Goal: Information Seeking & Learning: Learn about a topic

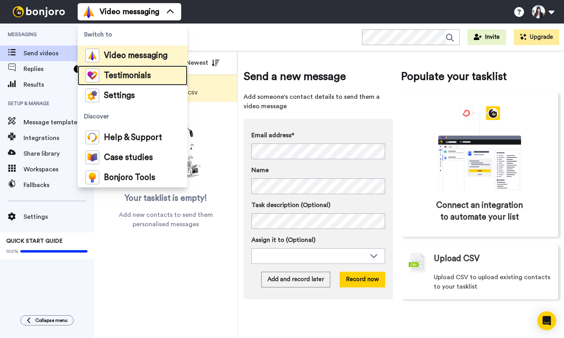
click at [120, 73] on span "Testimonials" at bounding box center [127, 76] width 47 height 8
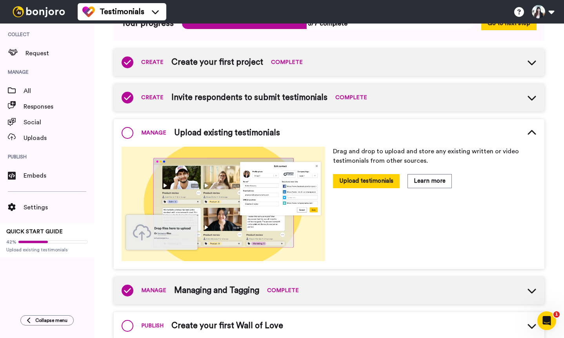
scroll to position [83, 0]
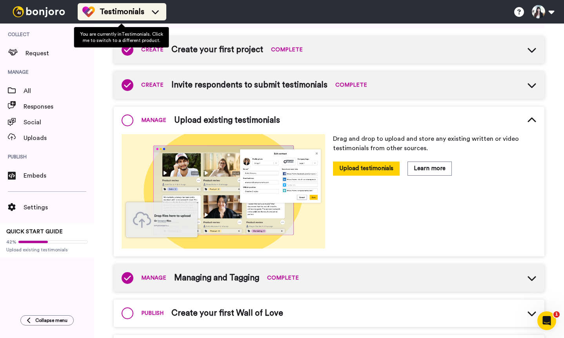
click at [123, 11] on span "Testimonials" at bounding box center [122, 11] width 45 height 11
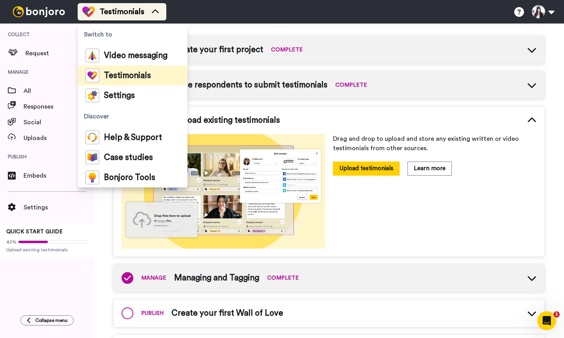
click at [123, 11] on span "Testimonials" at bounding box center [122, 11] width 45 height 11
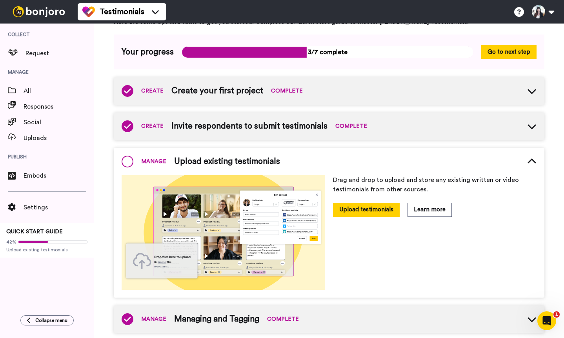
scroll to position [0, 0]
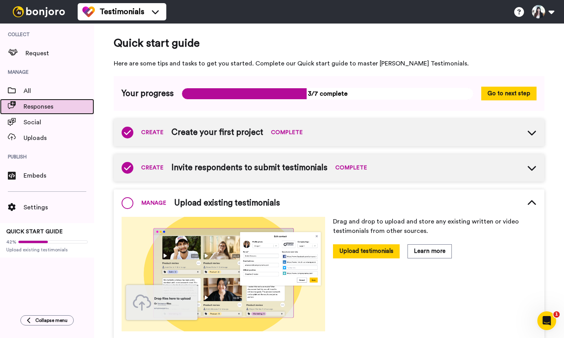
click at [33, 107] on span "Responses" at bounding box center [59, 106] width 71 height 9
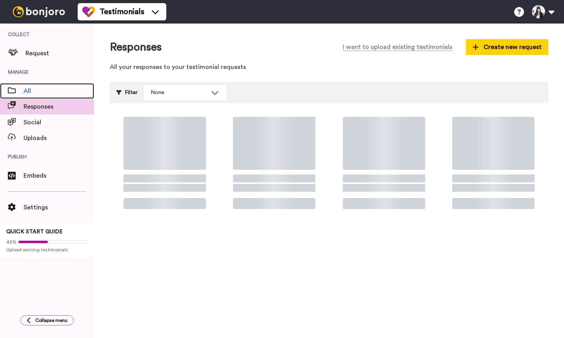
click at [26, 90] on span "All" at bounding box center [59, 90] width 71 height 9
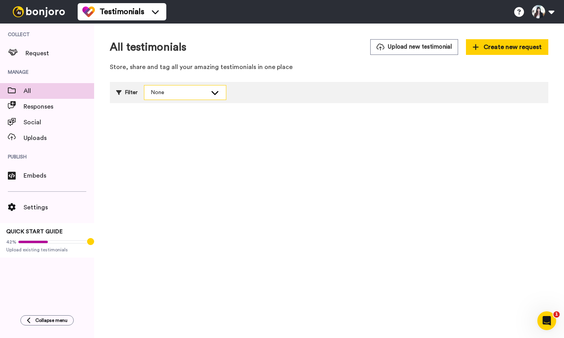
click at [166, 92] on div "None" at bounding box center [179, 93] width 56 height 8
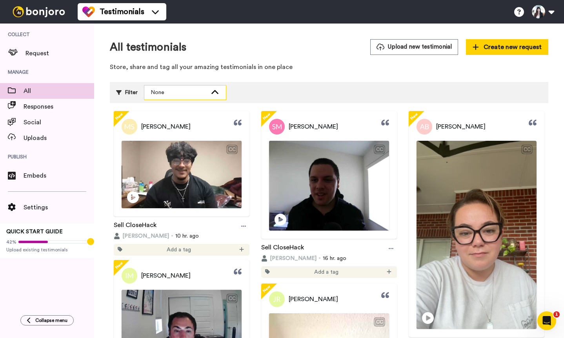
click at [171, 91] on div "None" at bounding box center [179, 93] width 56 height 8
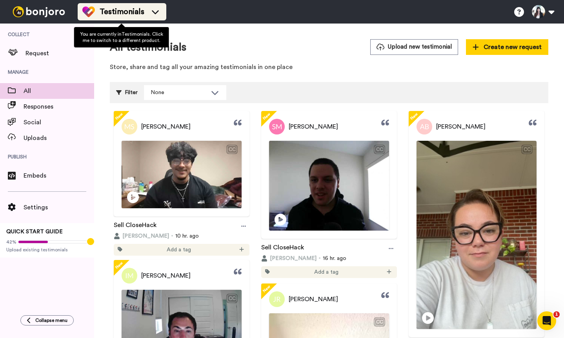
click at [127, 11] on span "Testimonials" at bounding box center [122, 11] width 45 height 11
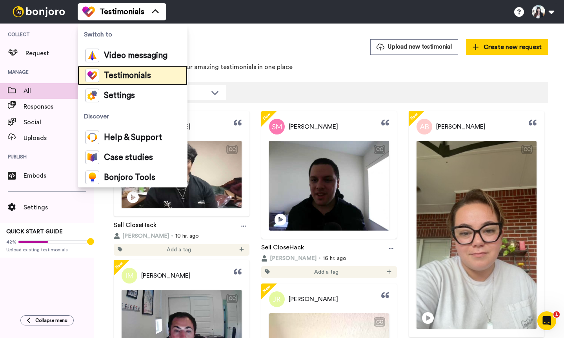
click at [121, 76] on span "Testimonials" at bounding box center [127, 76] width 47 height 8
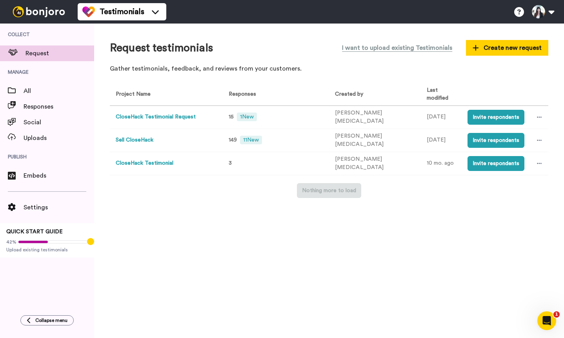
click at [152, 116] on button "CloseHack Testimonial Request" at bounding box center [156, 117] width 80 height 8
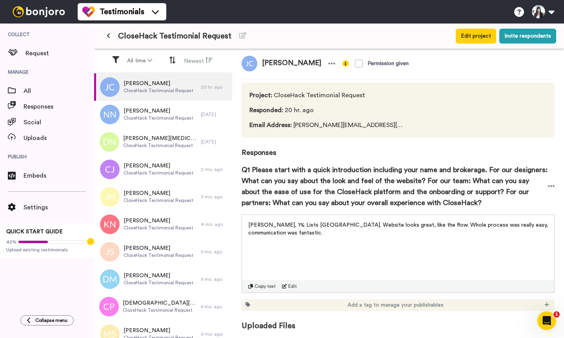
scroll to position [4, 0]
click at [325, 189] on span "Q1 Please start with a quick introduction including your name and brokerage. Fo…" at bounding box center [395, 186] width 306 height 44
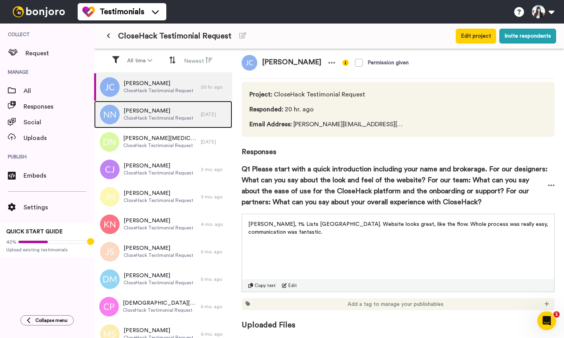
click at [154, 113] on span "[PERSON_NAME]" at bounding box center [159, 111] width 70 height 8
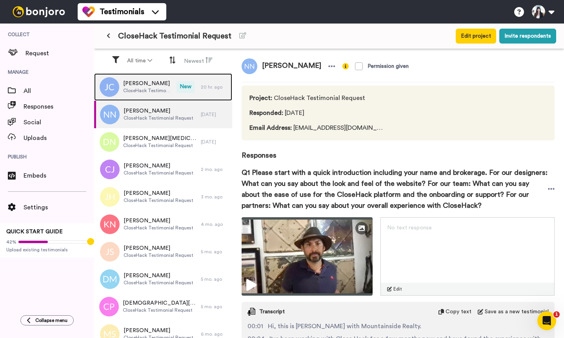
click at [140, 86] on span "[PERSON_NAME]" at bounding box center [147, 84] width 49 height 8
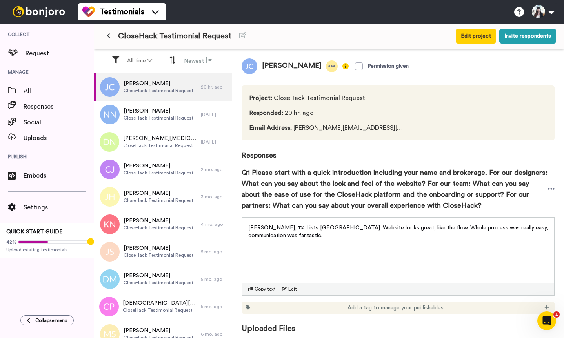
click at [328, 65] on icon at bounding box center [331, 66] width 7 height 8
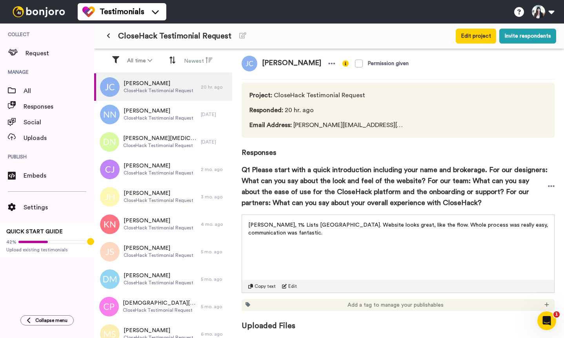
scroll to position [4, 0]
click at [269, 286] on span "Copy text" at bounding box center [264, 285] width 21 height 6
click at [420, 227] on p "[PERSON_NAME], 1% Lists [GEOGRAPHIC_DATA]. Website looks great, like the flow. …" at bounding box center [398, 228] width 300 height 16
click at [548, 189] on icon at bounding box center [551, 186] width 7 height 8
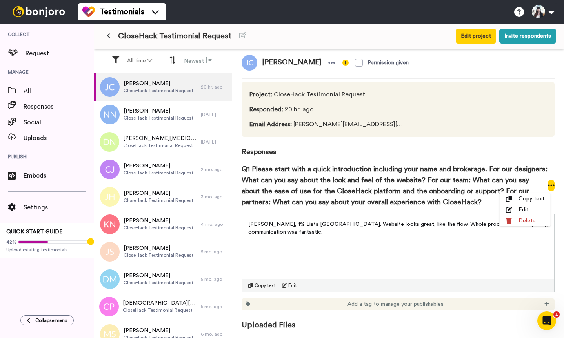
click at [548, 185] on icon at bounding box center [551, 186] width 7 height 2
click at [329, 63] on icon at bounding box center [332, 63] width 7 height 2
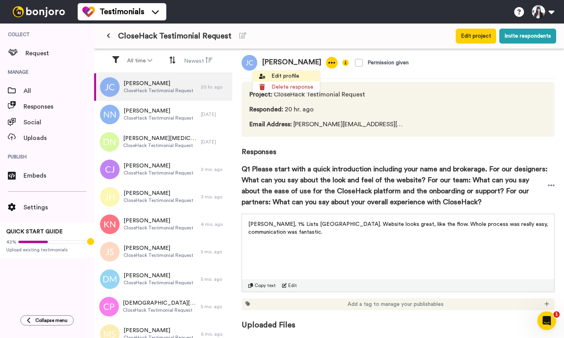
click at [300, 73] on li "Edit profile" at bounding box center [286, 76] width 67 height 11
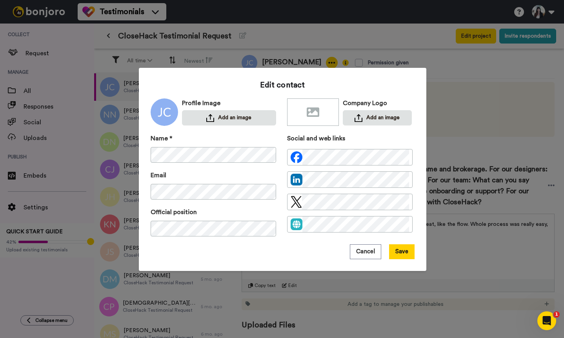
click at [462, 101] on div "Edit contact Profile Image Add an image Company Logo Add an image Name * Email …" at bounding box center [282, 169] width 564 height 338
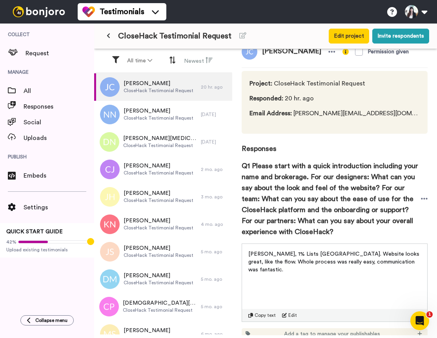
scroll to position [0, 0]
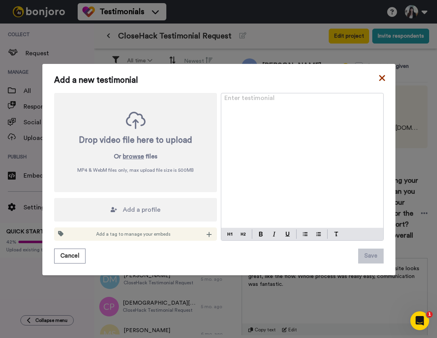
click at [378, 77] on icon at bounding box center [382, 77] width 8 height 9
drag, startPoint x: 377, startPoint y: 76, endPoint x: 356, endPoint y: 61, distance: 25.9
click at [379, 76] on icon at bounding box center [382, 78] width 6 height 6
